Goal: Find specific page/section: Find specific page/section

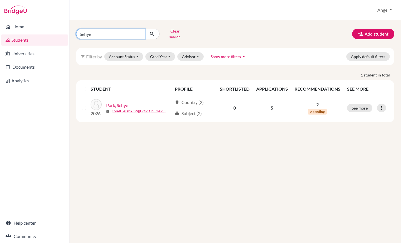
click at [101, 31] on input "Sehye" at bounding box center [110, 34] width 69 height 11
type input "Jihwan"
click button "submit" at bounding box center [152, 34] width 15 height 11
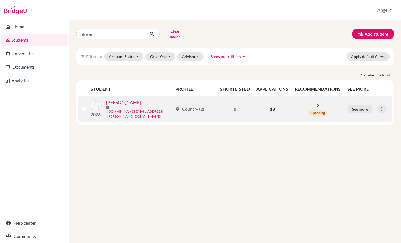
click at [113, 99] on link "[PERSON_NAME]" at bounding box center [123, 102] width 35 height 7
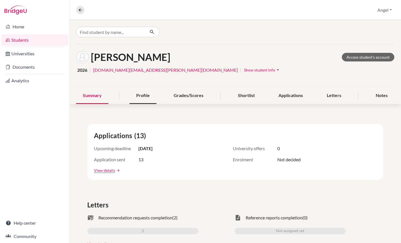
click at [137, 96] on div "Profile" at bounding box center [143, 96] width 27 height 16
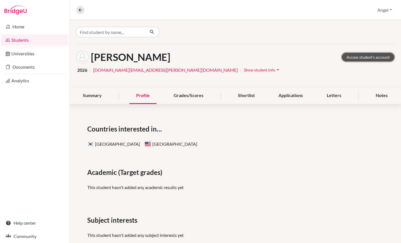
click at [362, 55] on link "Access student's account" at bounding box center [368, 57] width 53 height 9
